Goal: Transaction & Acquisition: Book appointment/travel/reservation

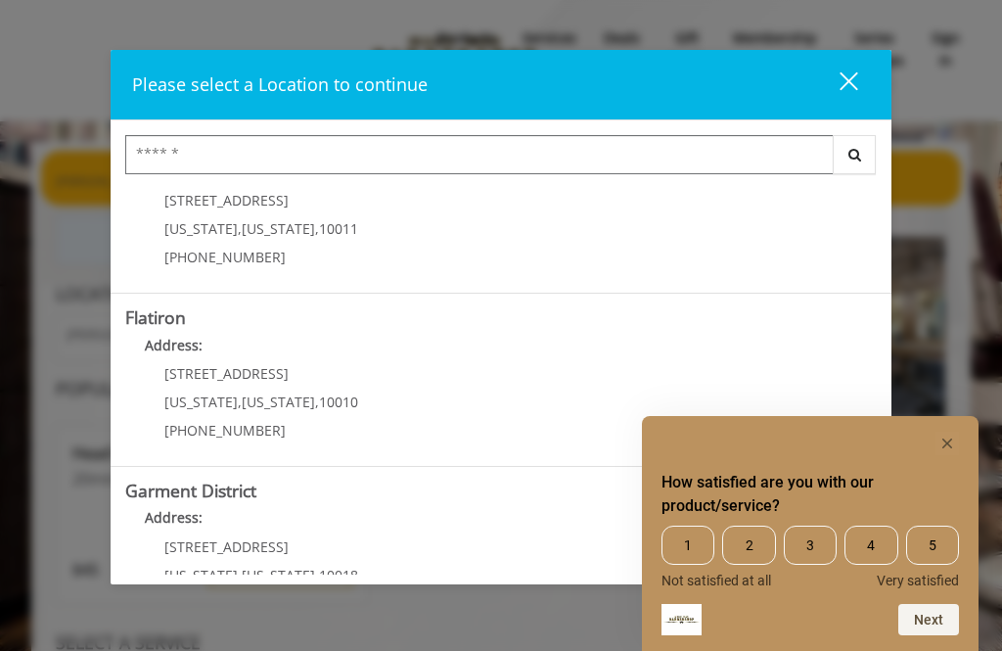
scroll to position [410, 0]
click at [183, 381] on div "[STREET_ADDRESS][US_STATE][US_STATE] (917) 475-1765" at bounding box center [246, 407] width 243 height 85
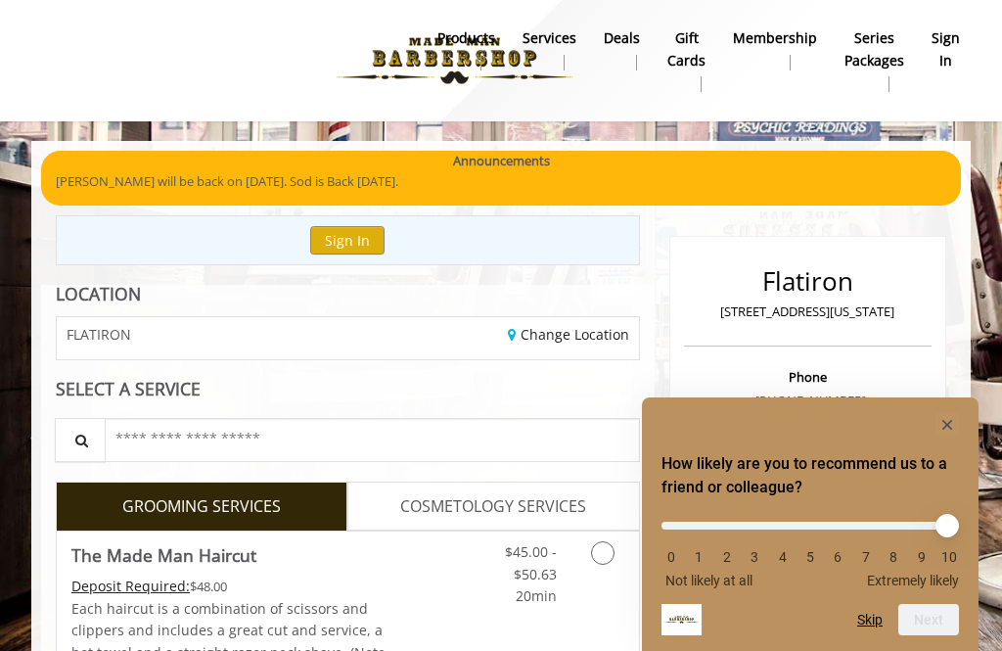
click at [951, 429] on rect "Hide survey" at bounding box center [946, 424] width 23 height 23
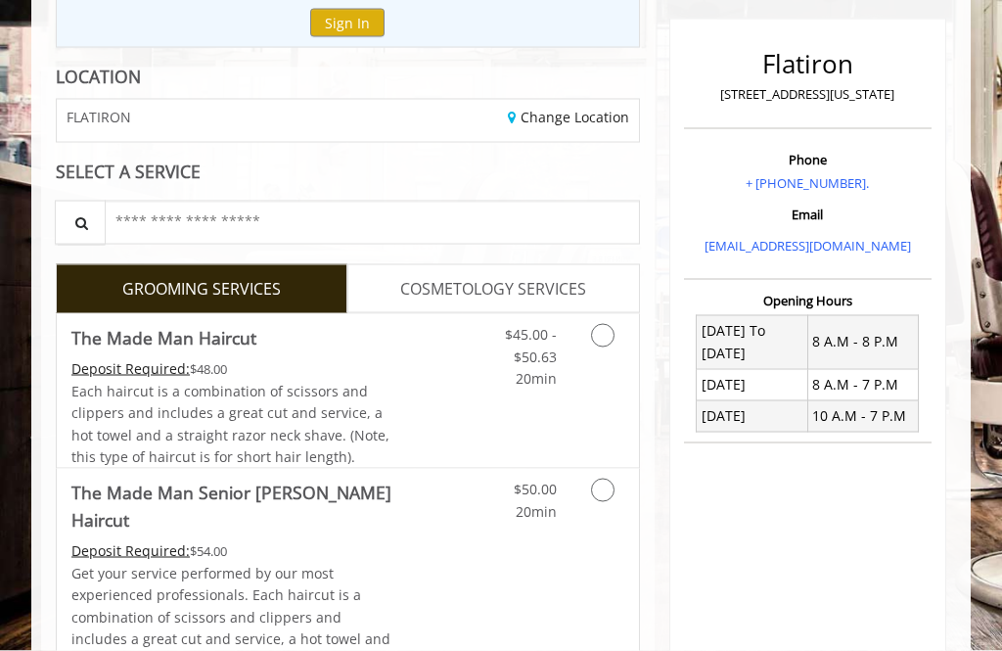
scroll to position [218, 0]
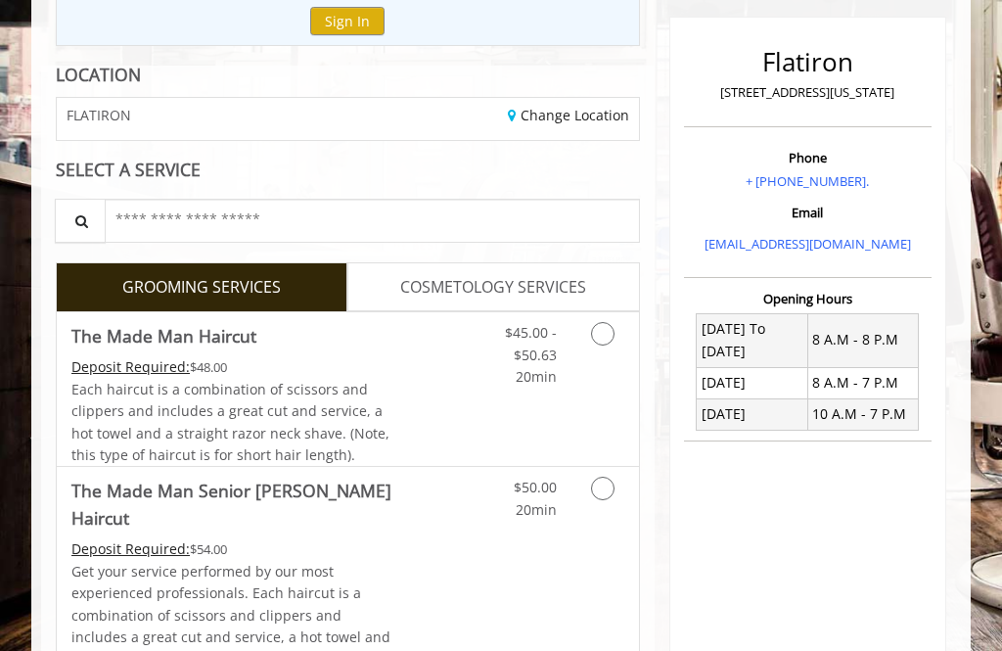
click at [610, 324] on icon "Grooming services" at bounding box center [602, 333] width 23 height 23
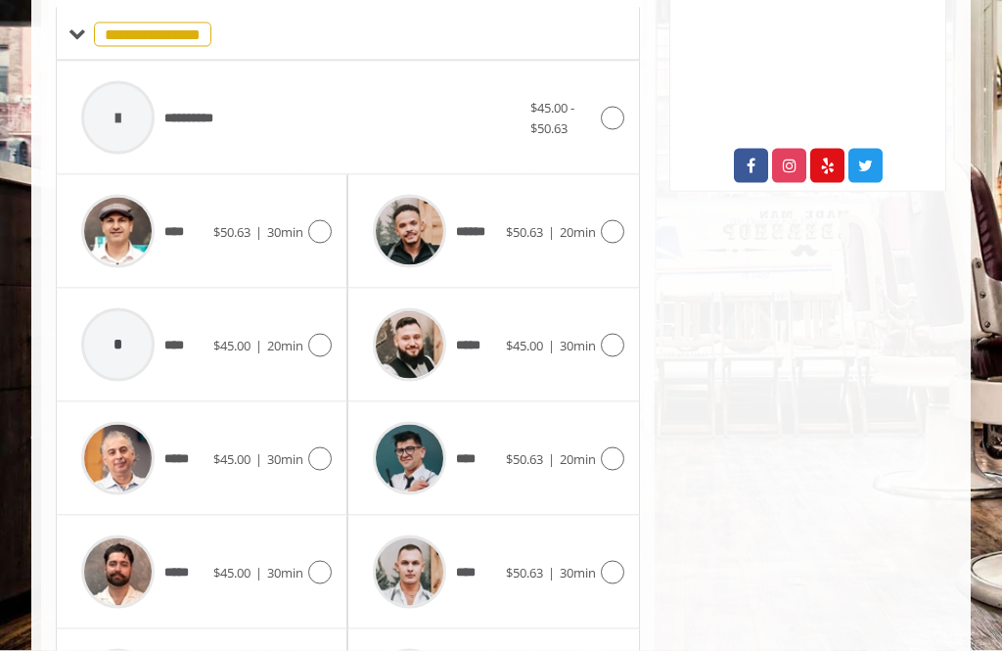
scroll to position [786, 0]
click at [300, 570] on span "30min" at bounding box center [285, 572] width 36 height 18
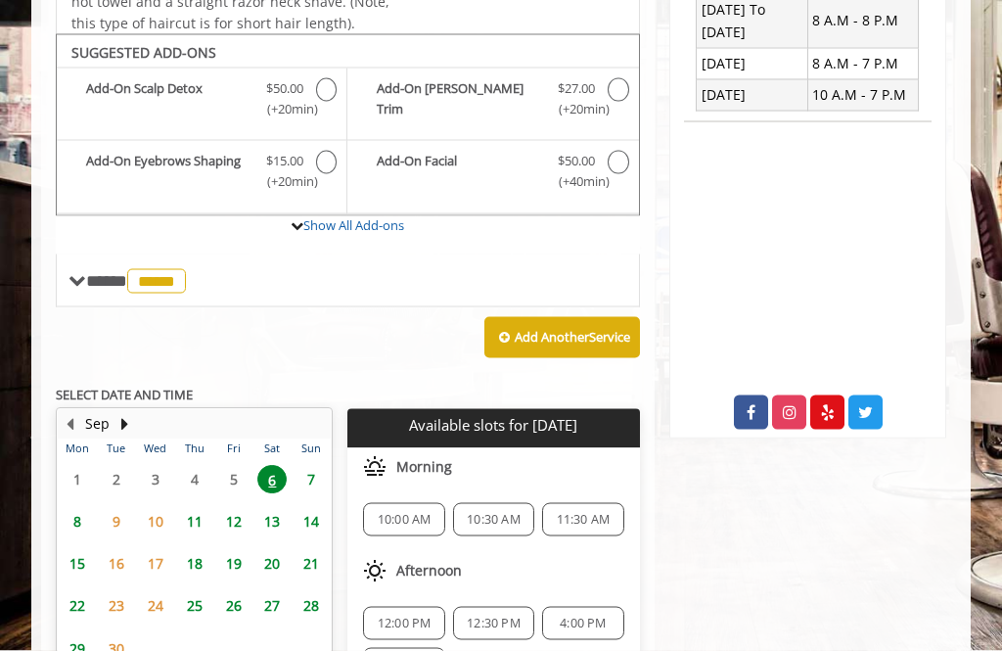
scroll to position [537, 0]
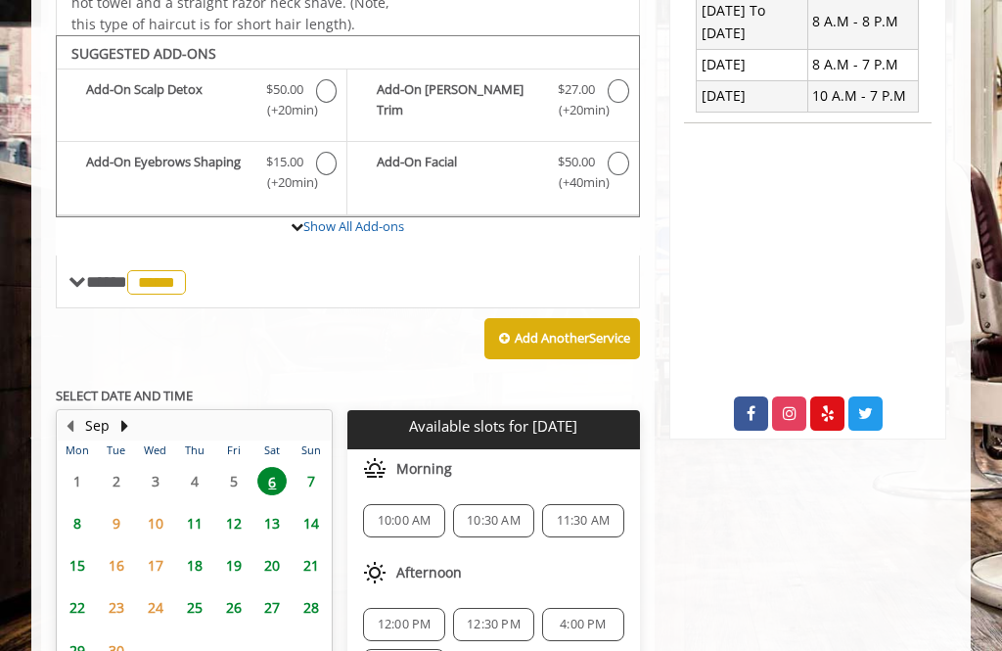
click at [420, 616] on span "12:00 PM" at bounding box center [405, 624] width 54 height 16
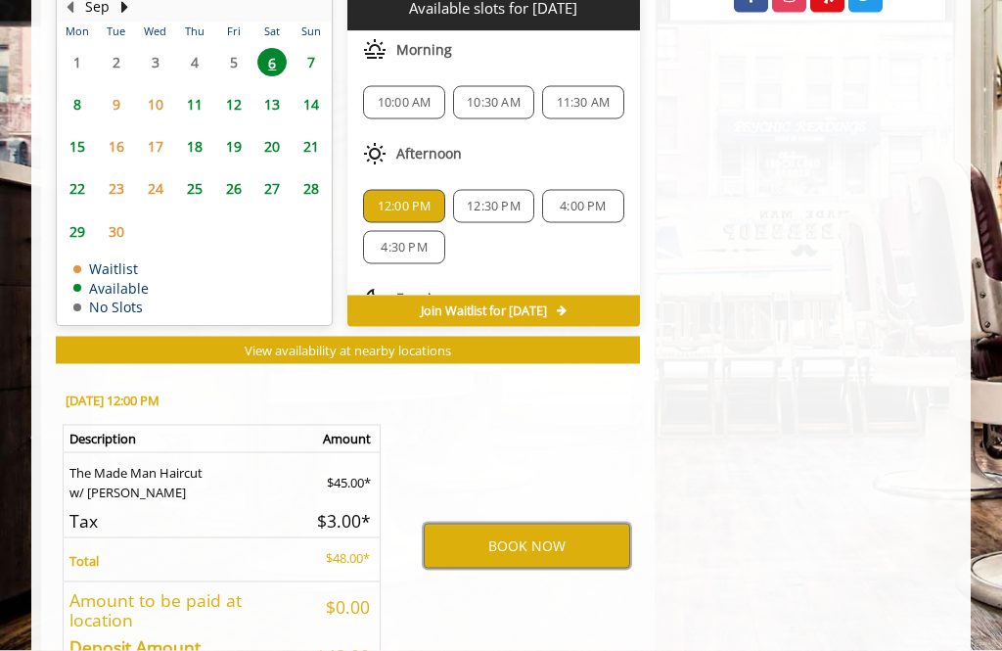
scroll to position [956, 0]
click at [560, 539] on button "BOOK NOW" at bounding box center [527, 544] width 206 height 45
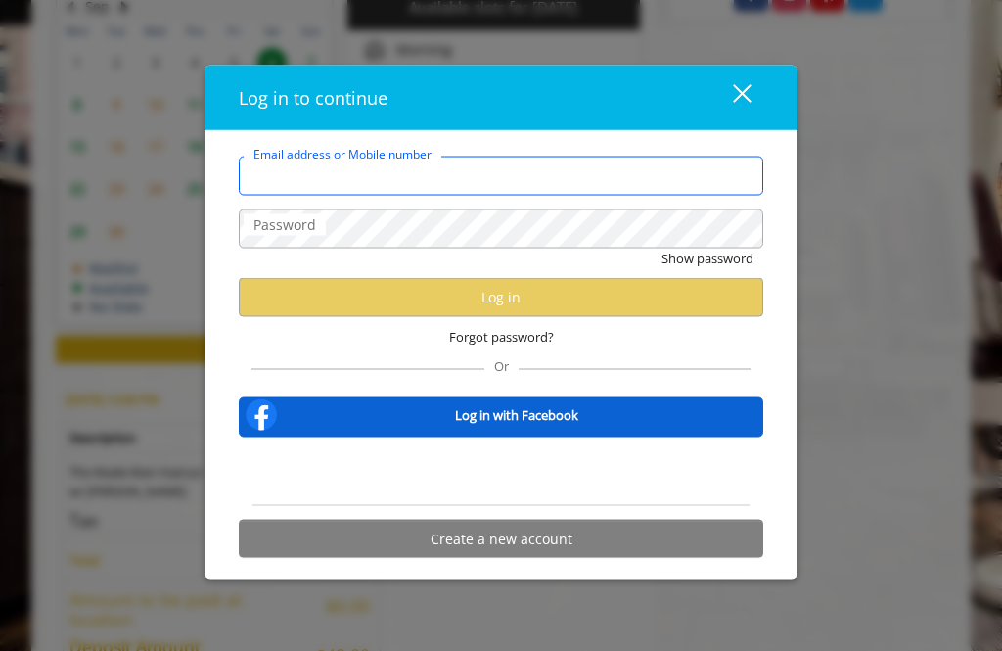
type input "**********"
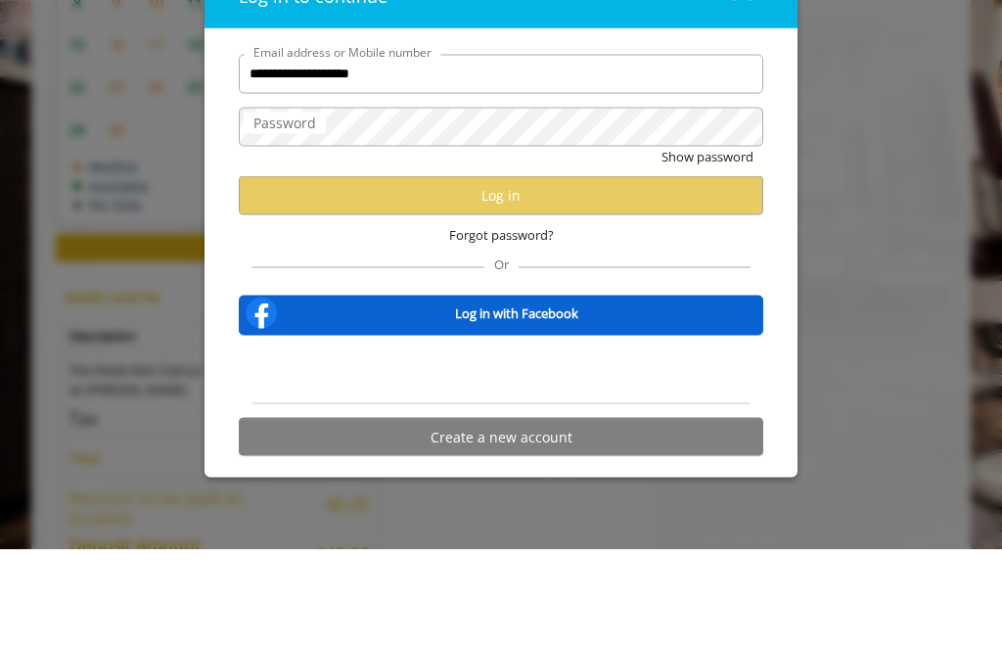
scroll to position [1011, 0]
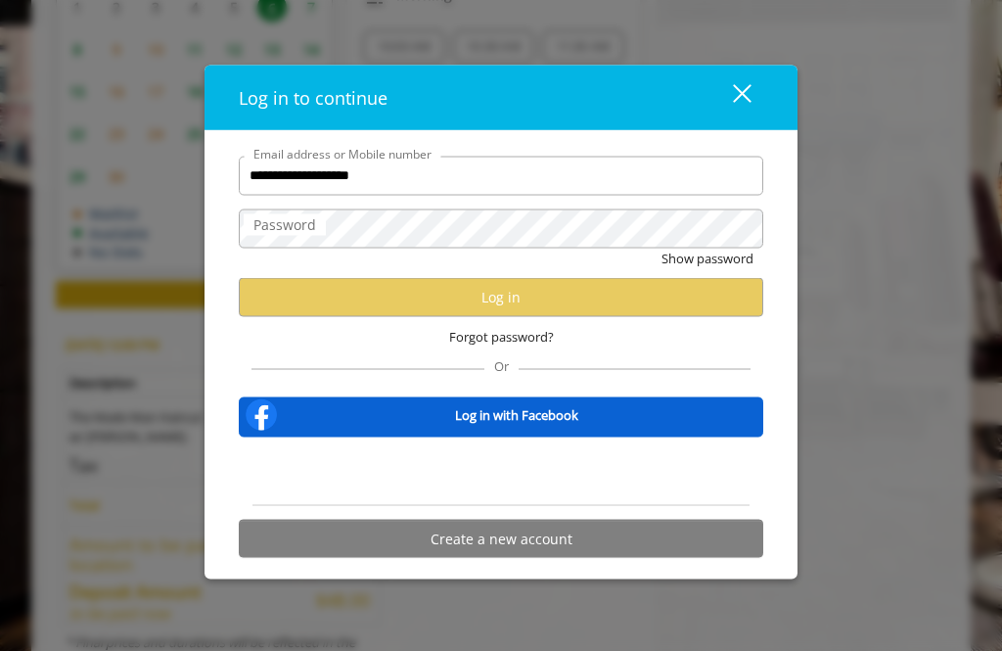
click at [737, 113] on div "close" at bounding box center [729, 97] width 39 height 29
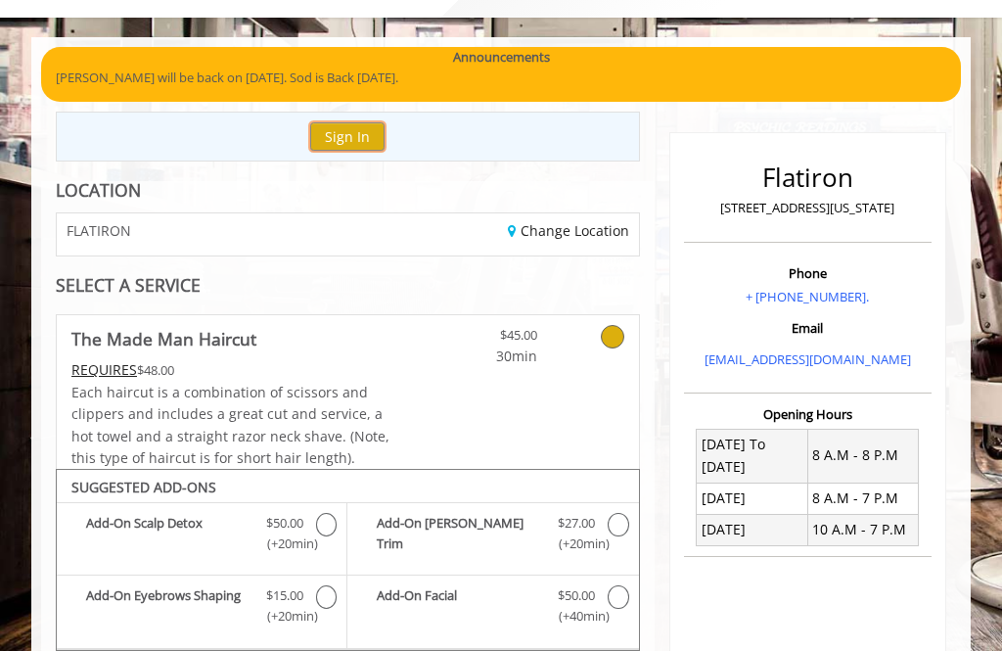
scroll to position [0, 0]
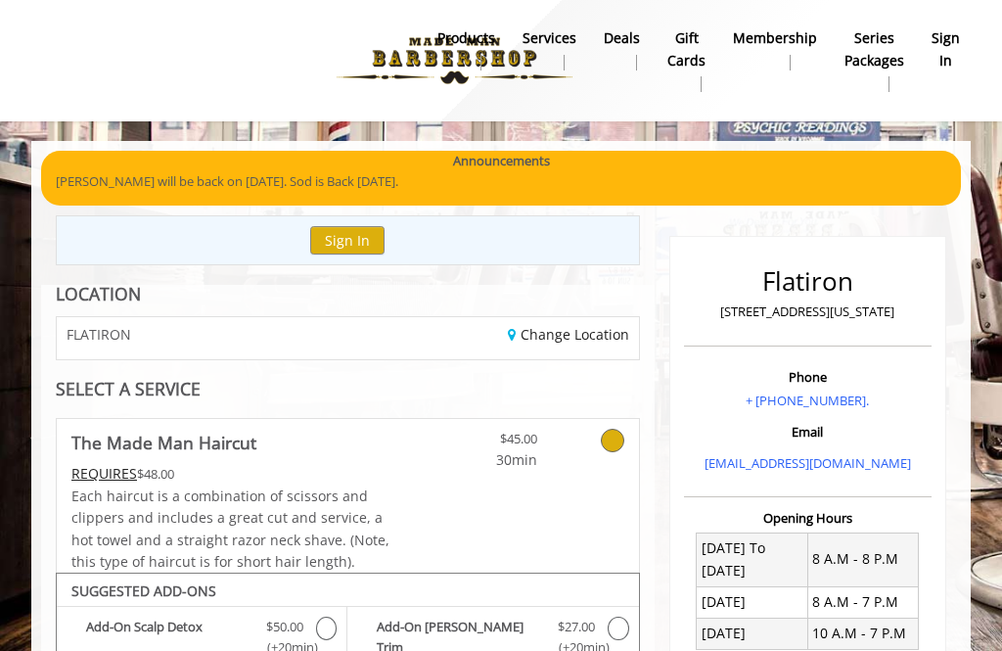
click at [951, 42] on b "sign in" at bounding box center [945, 49] width 28 height 44
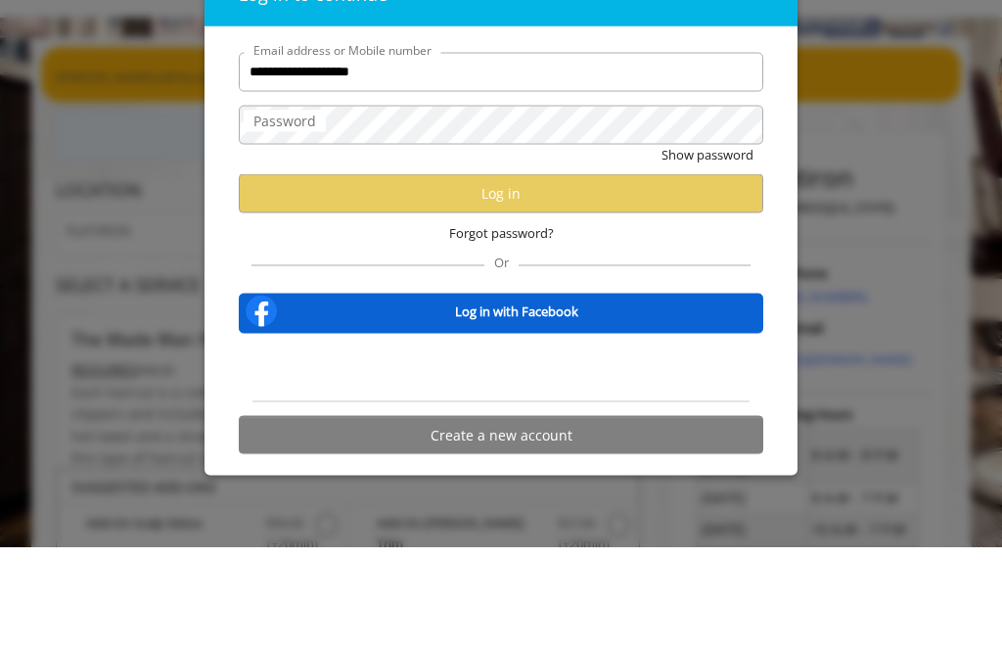
scroll to position [104, 0]
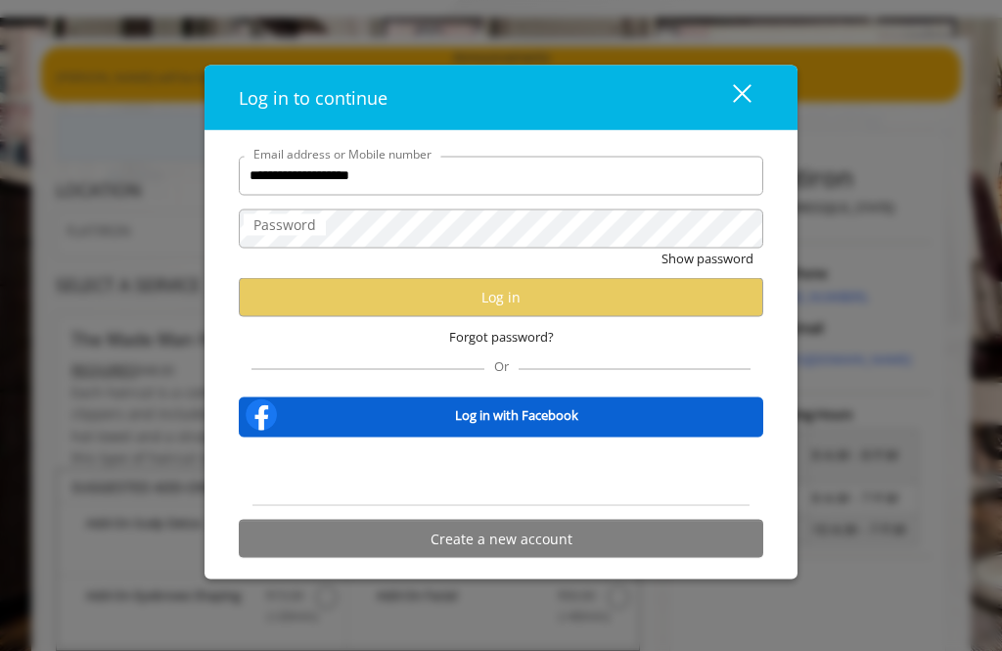
click at [537, 474] on div "Sign in with Google. Opens in new tab" at bounding box center [501, 471] width 180 height 43
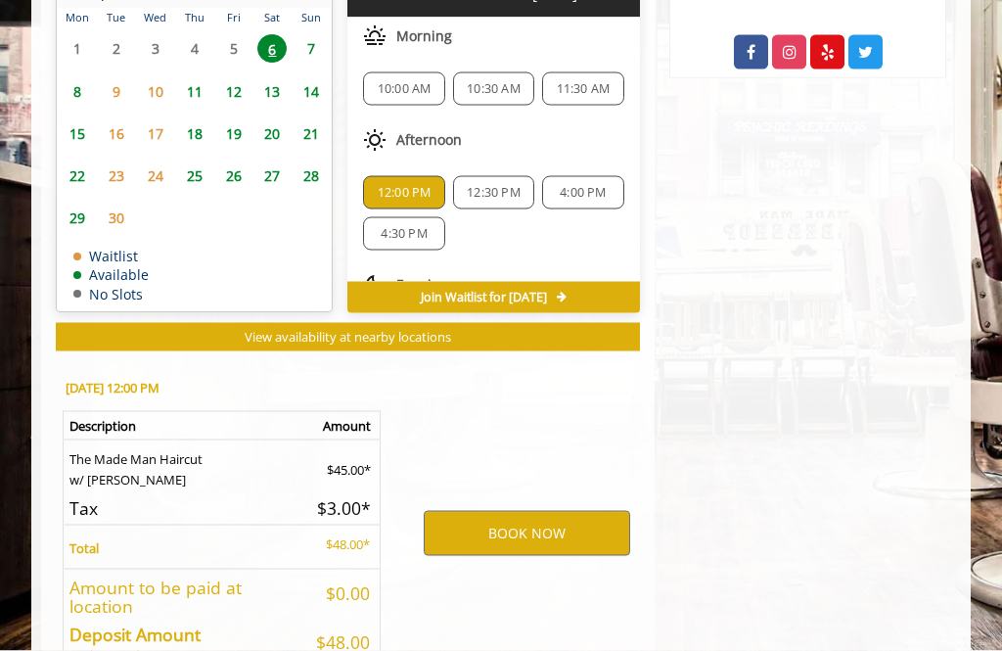
scroll to position [941, 0]
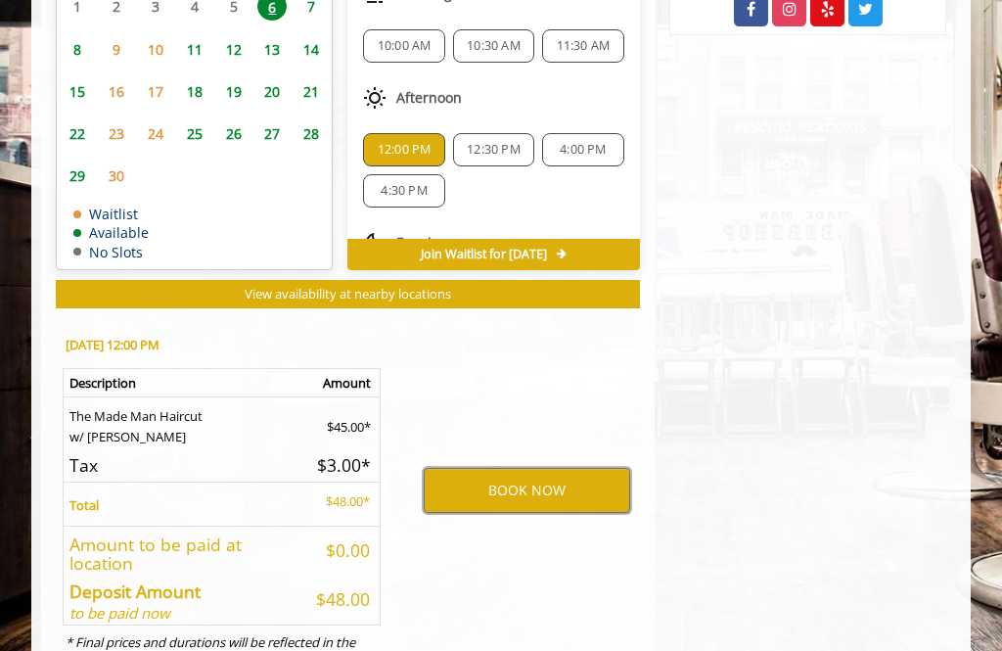
click at [545, 474] on button "BOOK NOW" at bounding box center [527, 490] width 206 height 45
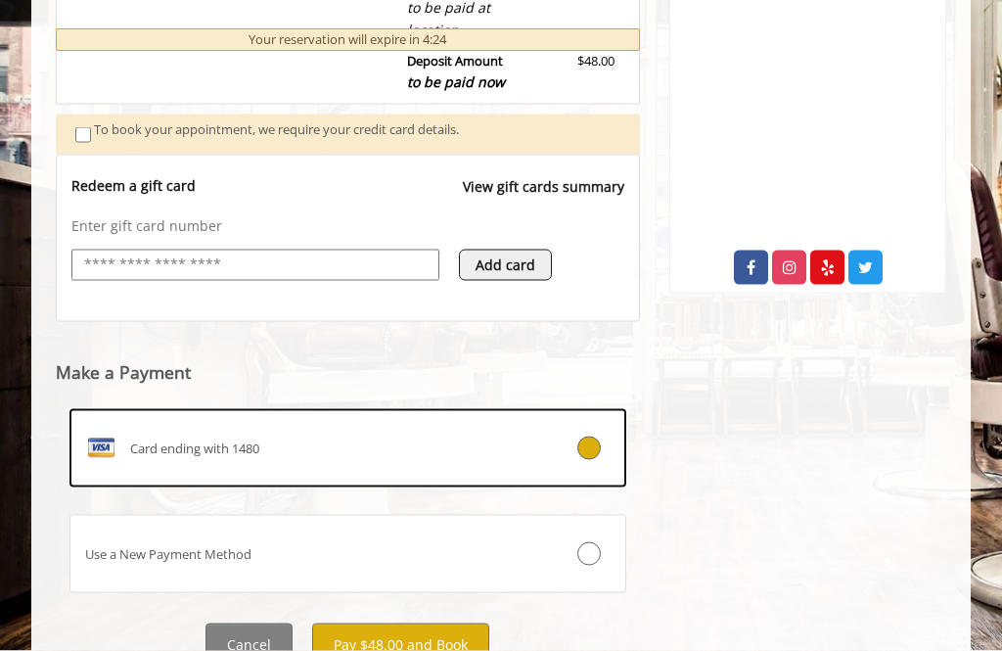
scroll to position [684, 0]
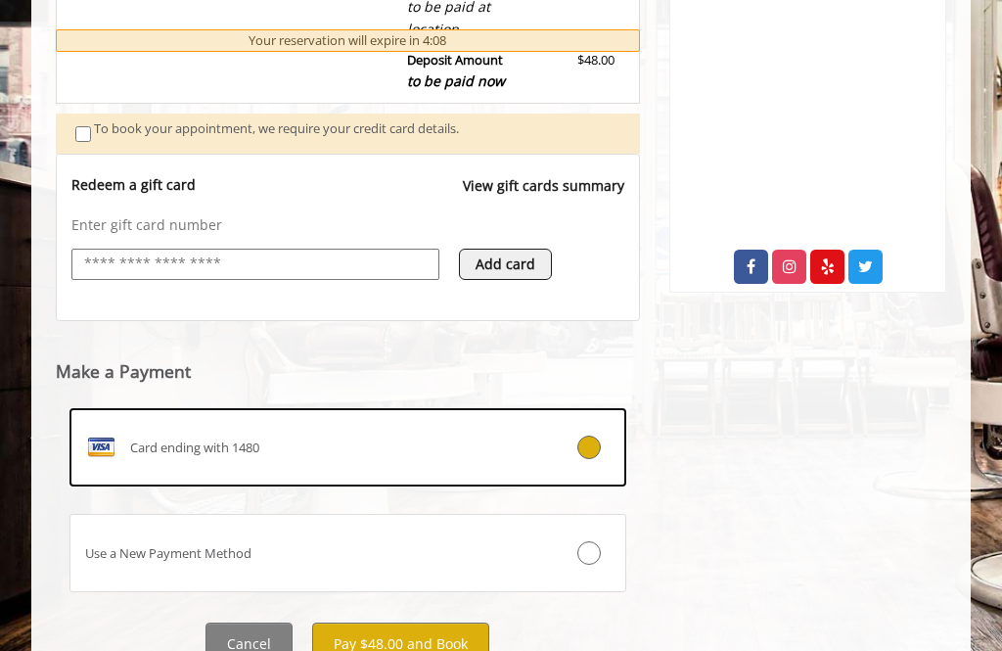
click at [417, 629] on button "Pay $48.00 and Book" at bounding box center [400, 644] width 177 height 44
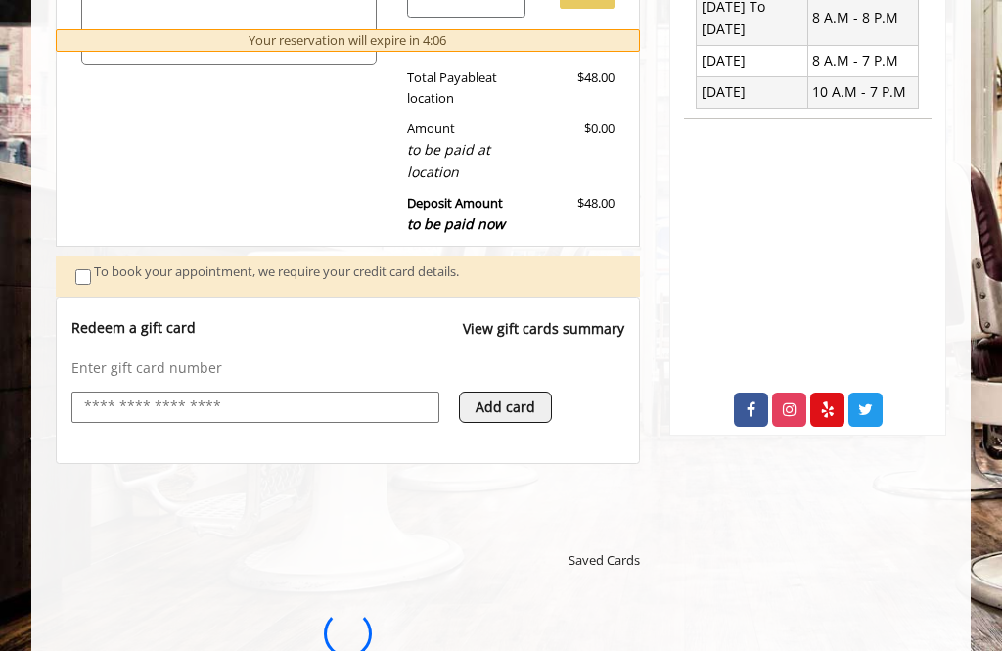
scroll to position [0, 0]
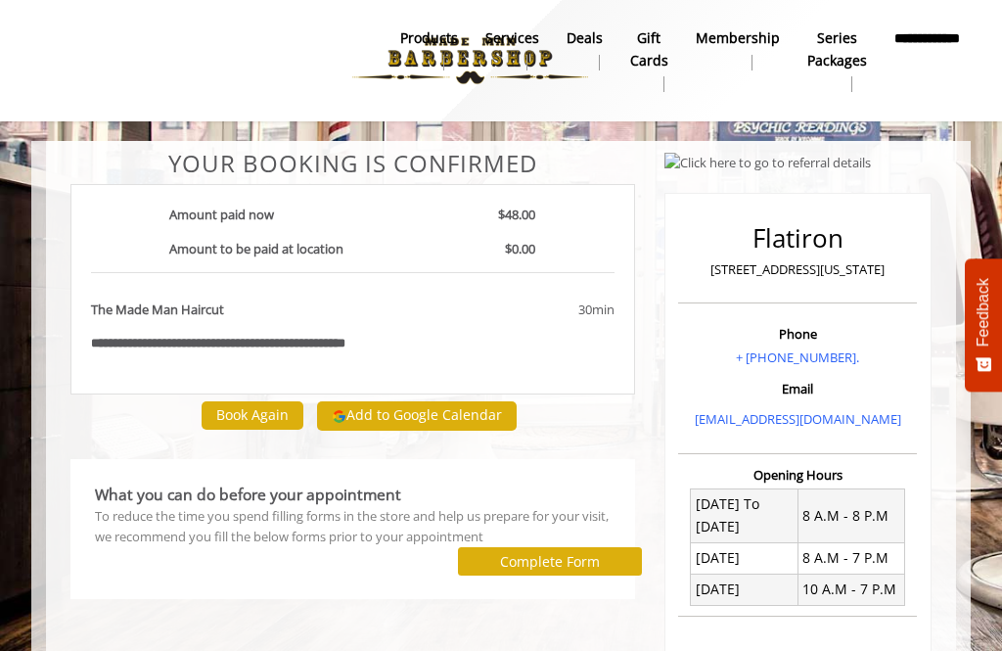
scroll to position [2, 0]
